Goal: Task Accomplishment & Management: Complete application form

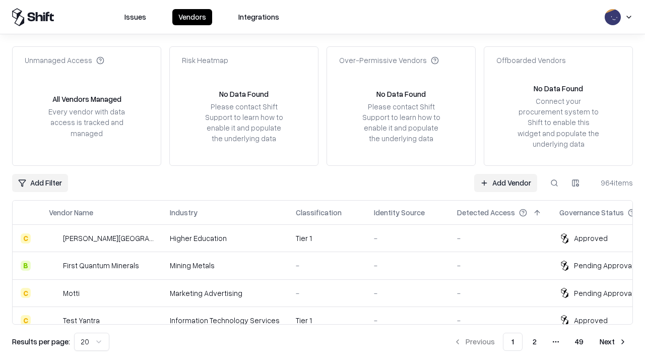
click at [505, 182] on link "Add Vendor" at bounding box center [505, 183] width 63 height 18
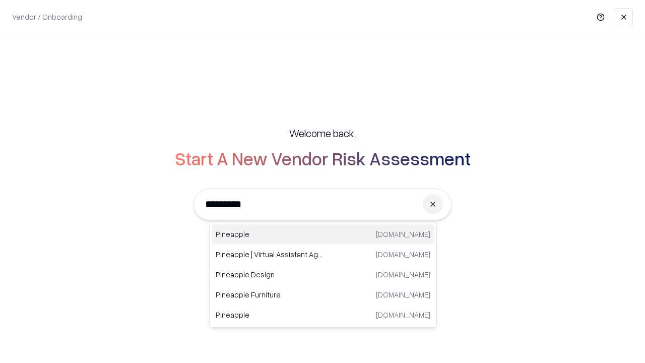
click at [323, 234] on div "Pineapple [DOMAIN_NAME]" at bounding box center [322, 234] width 223 height 20
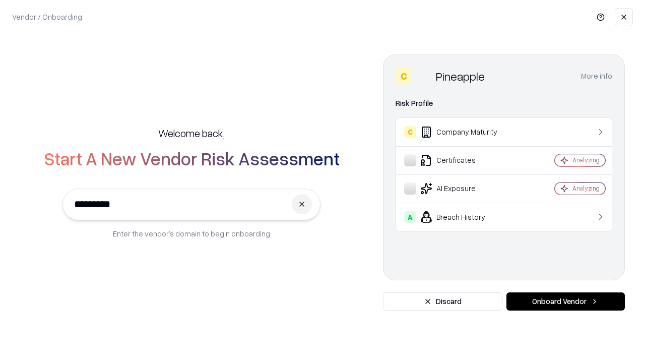
type input "*********"
click at [565, 301] on button "Onboard Vendor" at bounding box center [565, 301] width 118 height 18
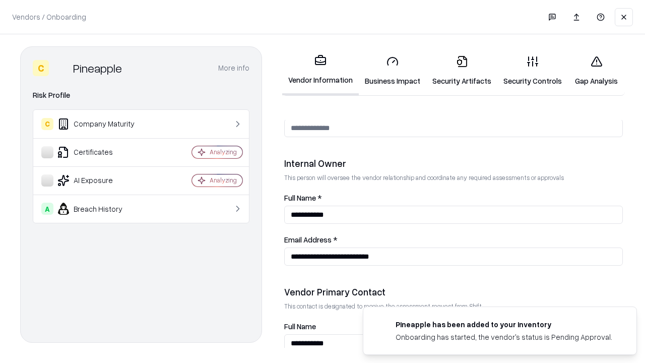
scroll to position [522, 0]
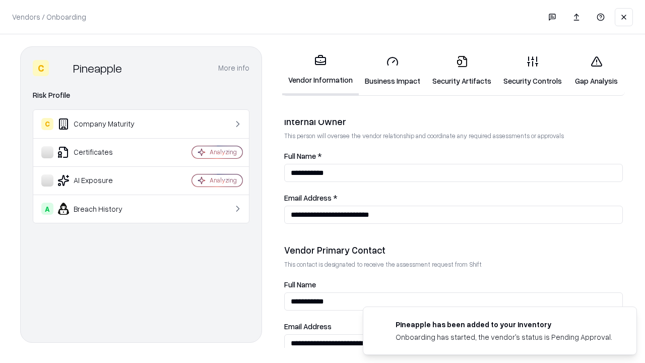
click at [461, 70] on link "Security Artifacts" at bounding box center [461, 70] width 71 height 47
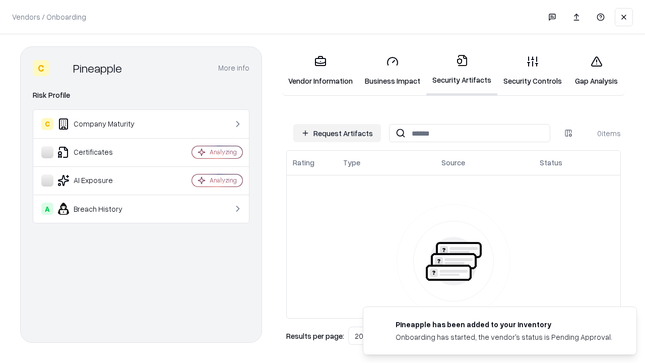
click at [337, 133] on button "Request Artifacts" at bounding box center [337, 133] width 88 height 18
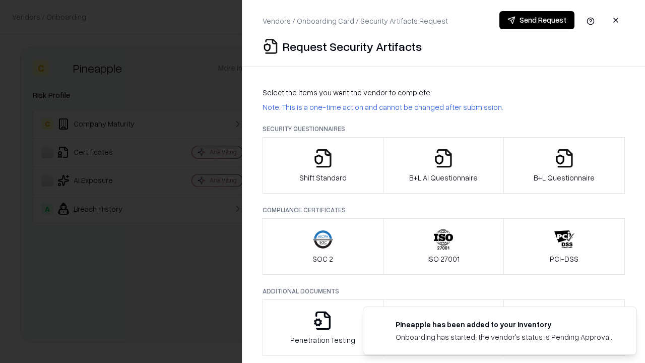
click at [563, 165] on icon "button" at bounding box center [564, 158] width 20 height 20
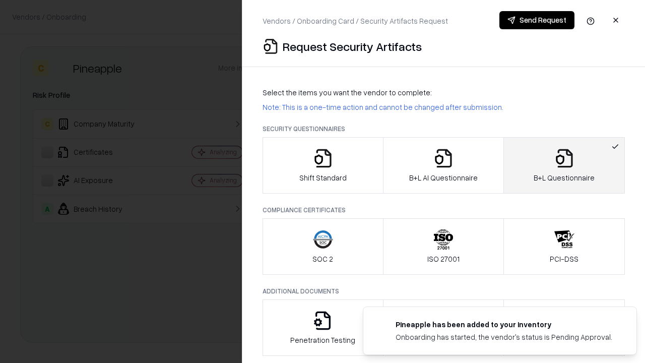
click at [443, 165] on icon "button" at bounding box center [443, 158] width 20 height 20
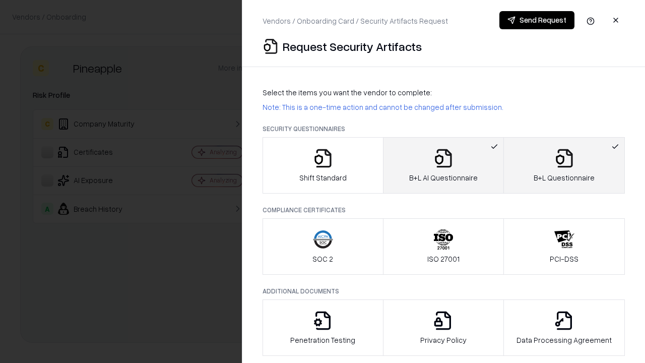
click at [536, 20] on button "Send Request" at bounding box center [536, 20] width 75 height 18
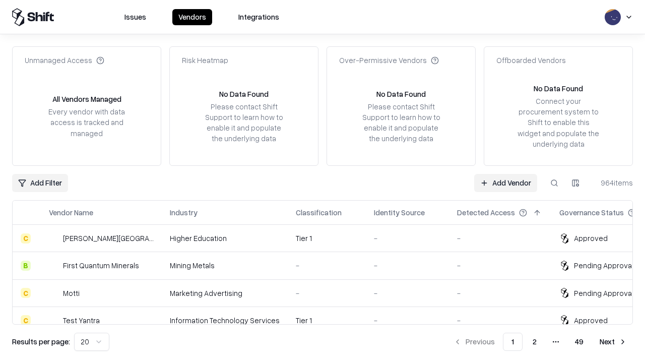
click at [505, 182] on link "Add Vendor" at bounding box center [505, 183] width 63 height 18
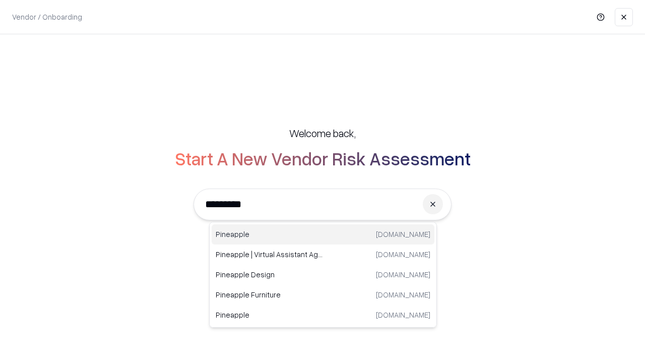
click at [323, 234] on div "Pineapple [DOMAIN_NAME]" at bounding box center [322, 234] width 223 height 20
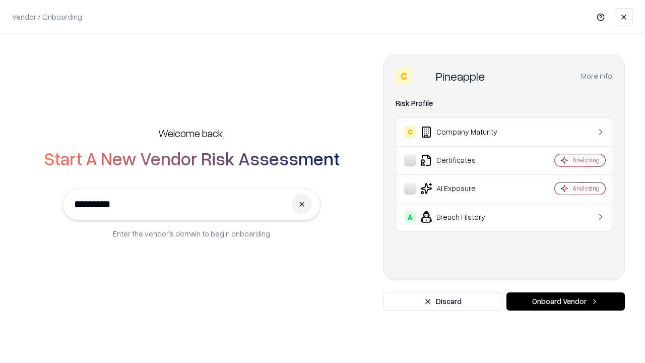
type input "*********"
click at [565, 301] on button "Onboard Vendor" at bounding box center [565, 301] width 118 height 18
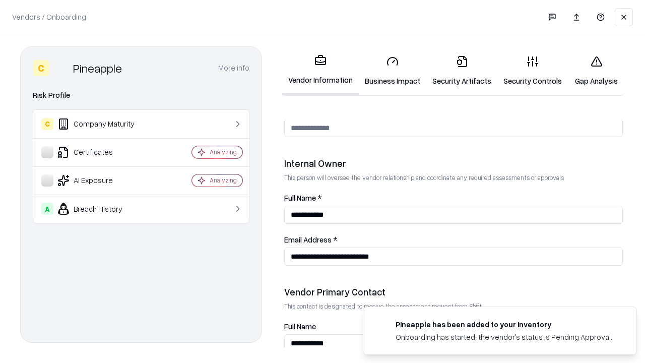
scroll to position [522, 0]
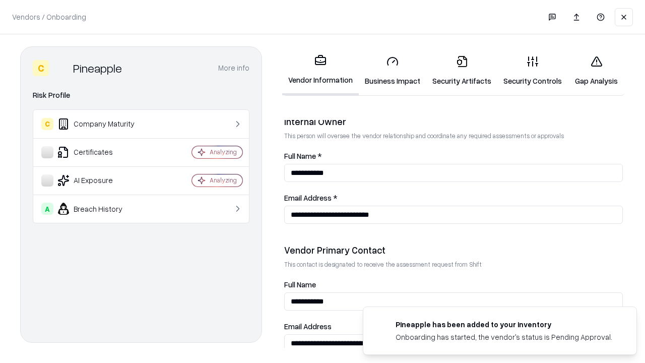
click at [596, 70] on link "Gap Analysis" at bounding box center [595, 70] width 57 height 47
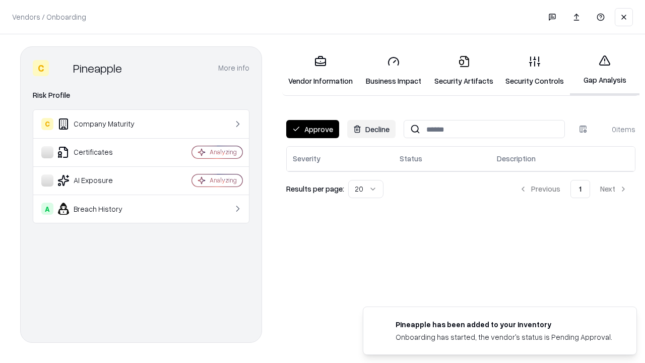
click at [312, 129] on button "Approve" at bounding box center [312, 129] width 53 height 18
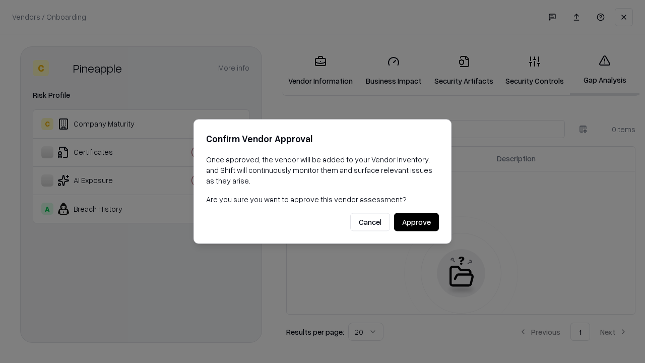
click at [416, 222] on button "Approve" at bounding box center [416, 222] width 45 height 18
